Goal: Navigation & Orientation: Find specific page/section

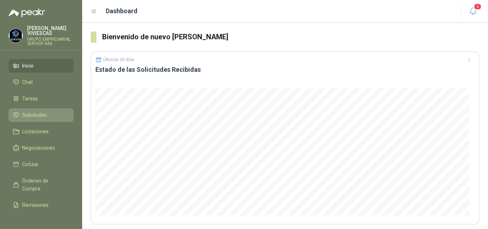
click at [38, 114] on span "Solicitudes" at bounding box center [34, 115] width 25 height 8
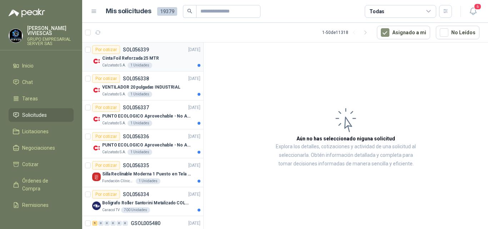
click at [142, 60] on p "Cinta Foil Reforzada 25 MTR" at bounding box center [130, 58] width 57 height 7
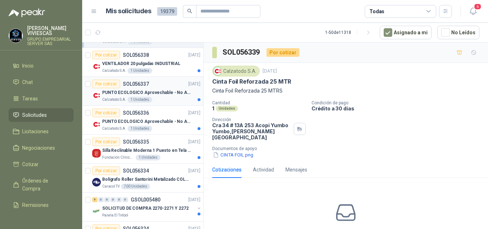
scroll to position [36, 0]
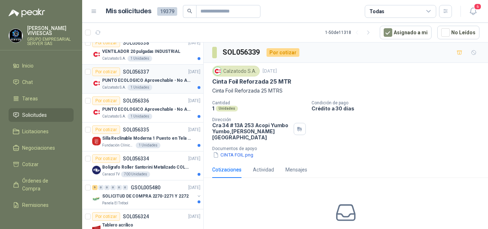
click at [152, 81] on p "PUNTO ECOLOGICO Aprovechable - No Aprovechable 20Litros Blanco - Negro" at bounding box center [146, 80] width 89 height 7
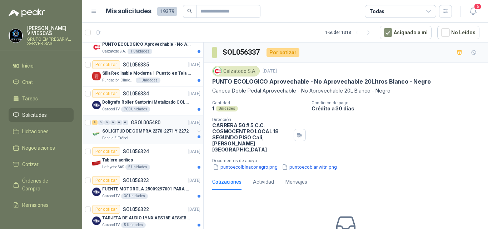
scroll to position [107, 0]
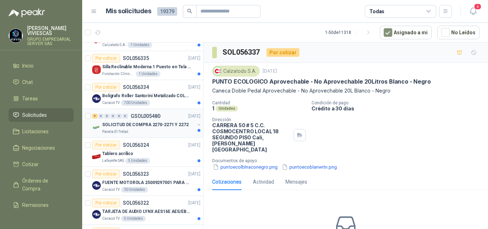
click at [162, 122] on p "SOLICITUD DE COMPRA 2270-2271 Y 2272" at bounding box center [145, 124] width 86 height 7
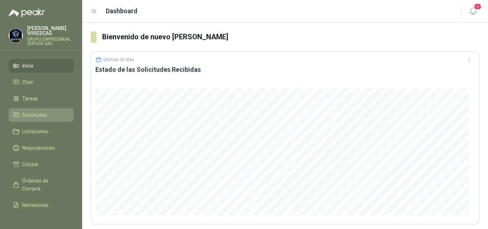
click at [39, 111] on span "Solicitudes" at bounding box center [34, 115] width 25 height 8
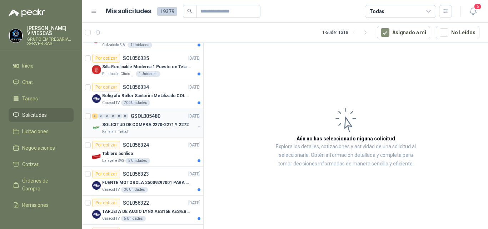
scroll to position [143, 0]
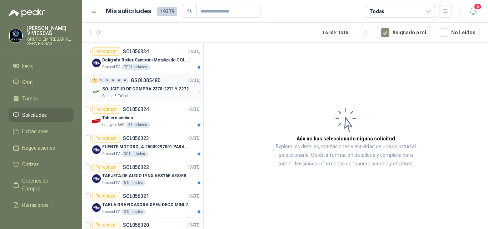
click at [135, 89] on p "SOLICITUD DE COMPRA 2270-2271 Y 2272" at bounding box center [145, 89] width 86 height 7
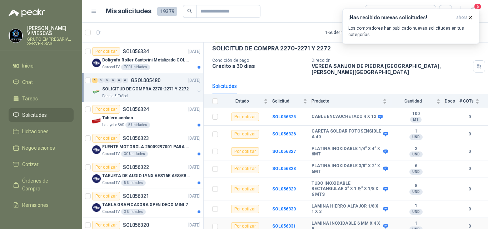
scroll to position [36, 0]
